Goal: Task Accomplishment & Management: Manage account settings

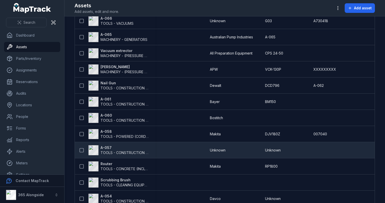
scroll to position [454, 0]
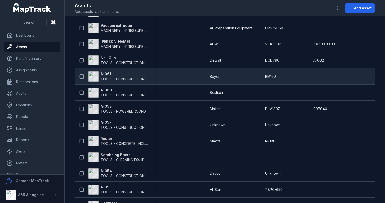
click at [106, 77] on span "TOOLS - CONSTRUCTION GENERAL (ACRO PROPS, HAND TOOLS, ETC)" at bounding box center [161, 79] width 121 height 4
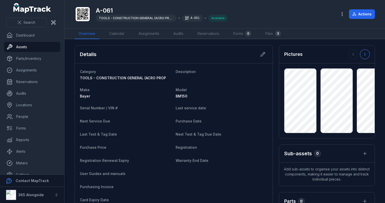
click at [363, 55] on icon at bounding box center [365, 54] width 5 height 5
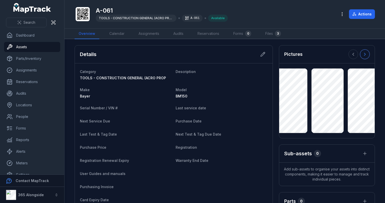
click at [363, 55] on icon at bounding box center [365, 54] width 5 height 5
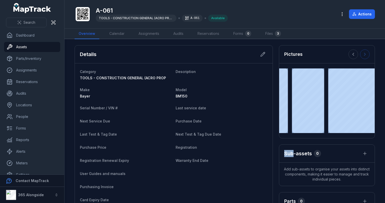
click at [363, 55] on div at bounding box center [359, 54] width 21 height 10
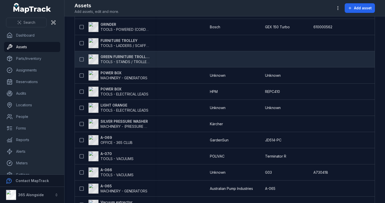
scroll to position [328, 0]
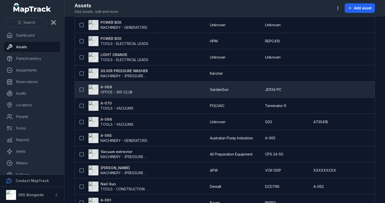
click at [105, 88] on strong "A-069" at bounding box center [117, 86] width 32 height 5
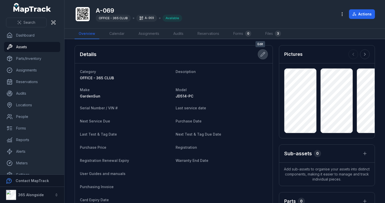
click at [258, 55] on button at bounding box center [263, 54] width 10 height 10
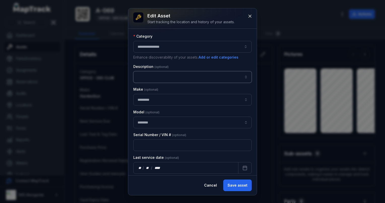
click at [155, 80] on input "asset-edit:description-label" at bounding box center [192, 77] width 119 height 12
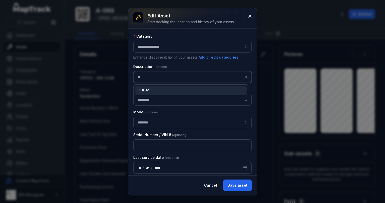
type input "*"
type input "**********"
click at [240, 186] on div "**********" at bounding box center [192, 101] width 129 height 187
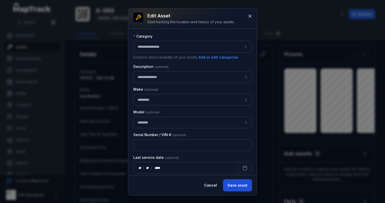
click at [238, 185] on button "Save asset" at bounding box center [237, 185] width 28 height 12
